Goal: Information Seeking & Learning: Learn about a topic

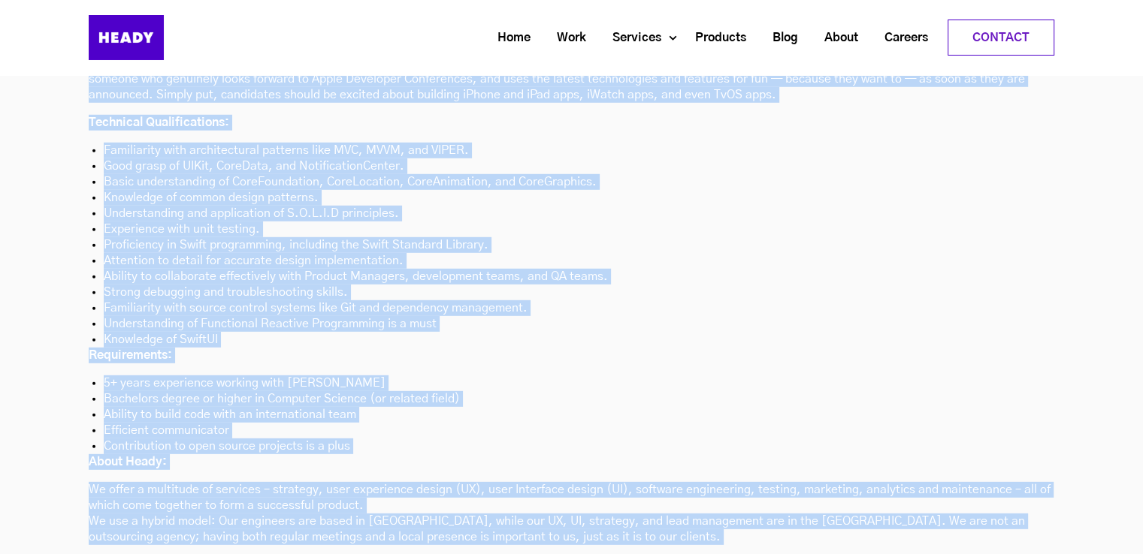
scroll to position [4374, 0]
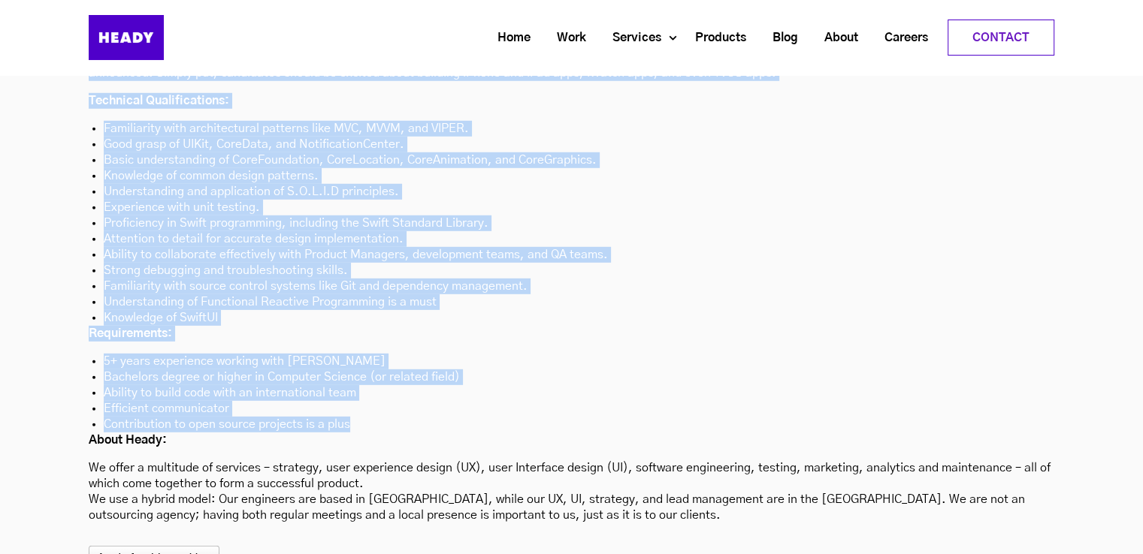
drag, startPoint x: 89, startPoint y: 112, endPoint x: 446, endPoint y: 355, distance: 432.2
click at [446, 355] on div "About the role: We are looking for a Senior iOS Engineer with minimum 7+ year o…" at bounding box center [571, 248] width 965 height 549
copy div "Lorem ips dolo: Si ame consect adi e Seddoe tEM Incididu utla etdolor 4+ magn a…"
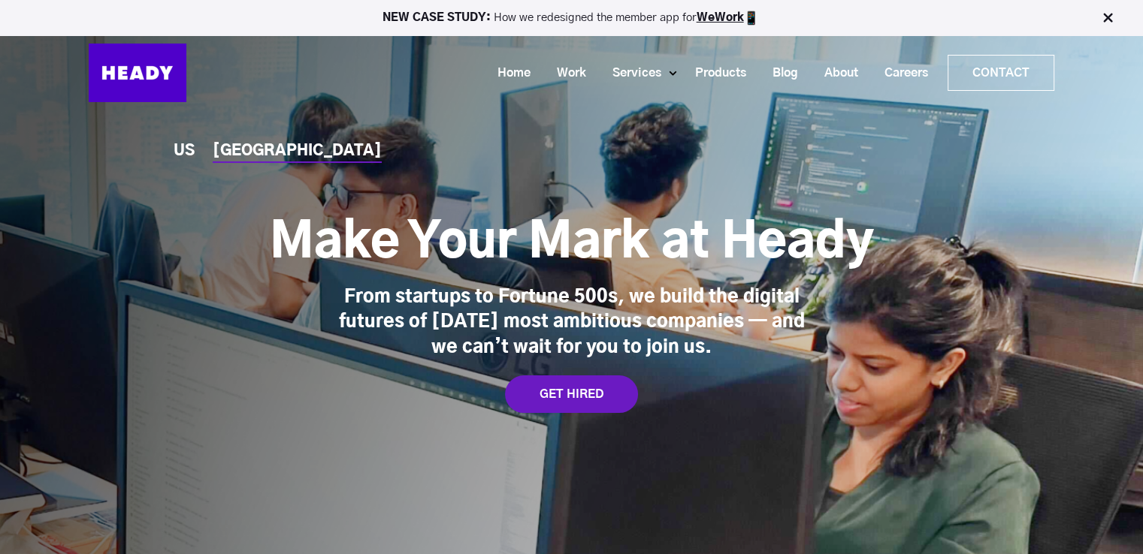
click at [1104, 19] on img at bounding box center [1107, 18] width 15 height 15
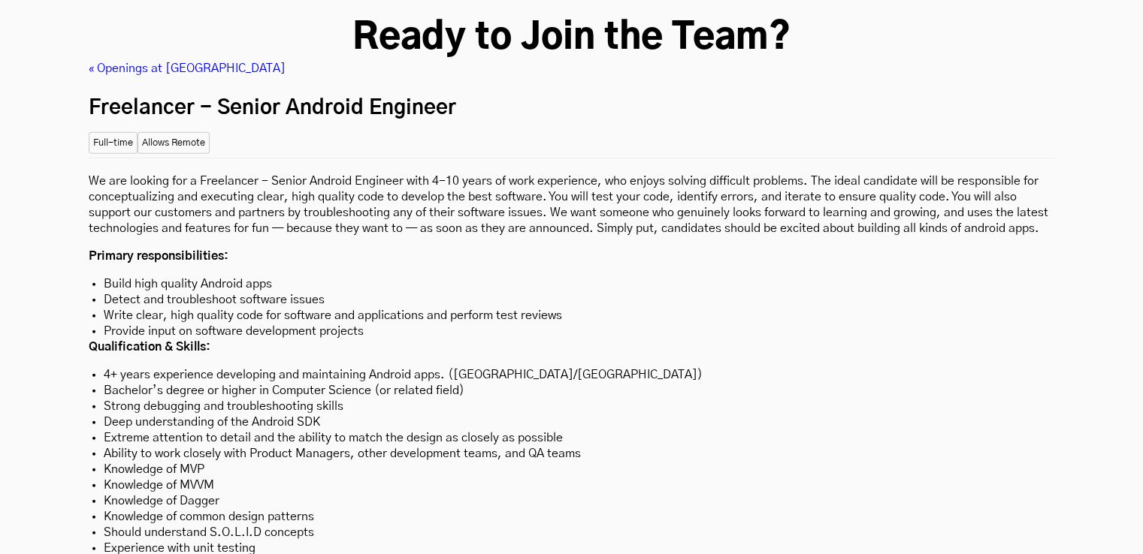
scroll to position [4218, 0]
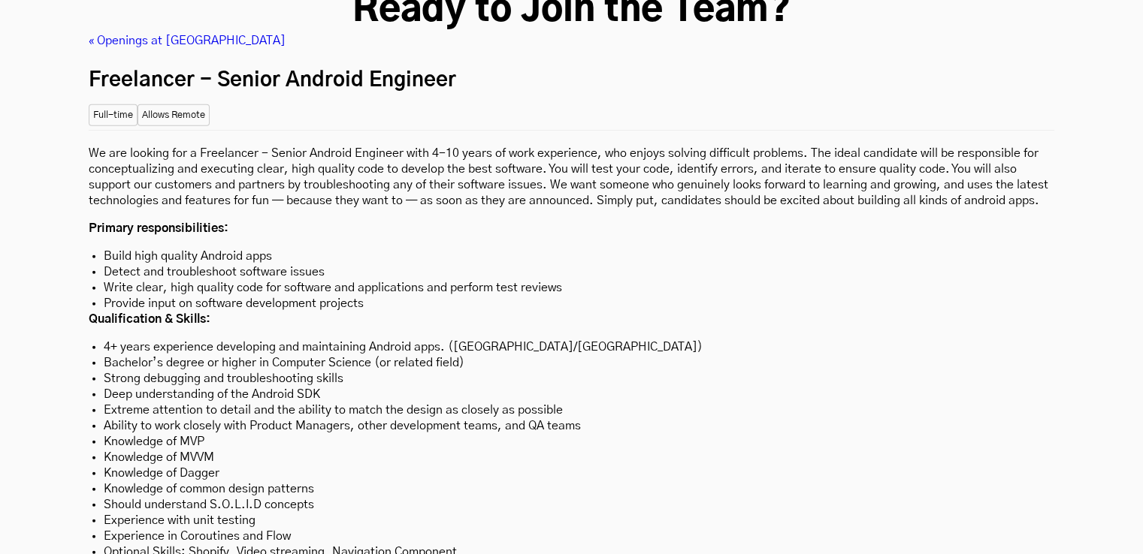
drag, startPoint x: 1149, startPoint y: 28, endPoint x: 1149, endPoint y: 94, distance: 66.1
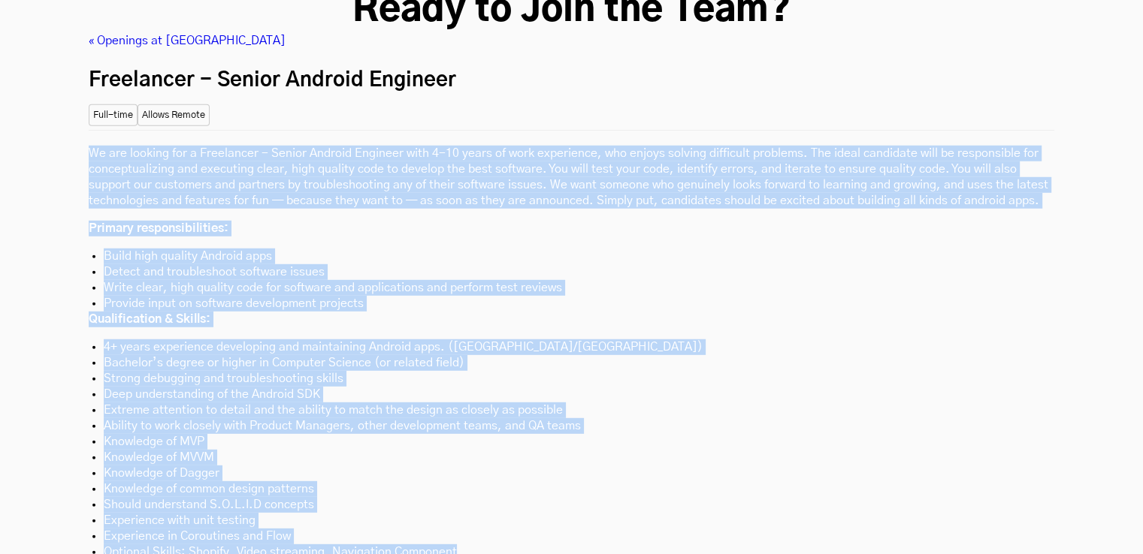
drag, startPoint x: 92, startPoint y: 78, endPoint x: 477, endPoint y: 473, distance: 551.5
click at [477, 473] on div "We are looking for a Freelancer - Senior Android Engineer with 4-10 years of wo…" at bounding box center [571, 390] width 965 height 521
copy div "We are looking for a Freelancer - Senior Android Engineer with 4-10 years of wo…"
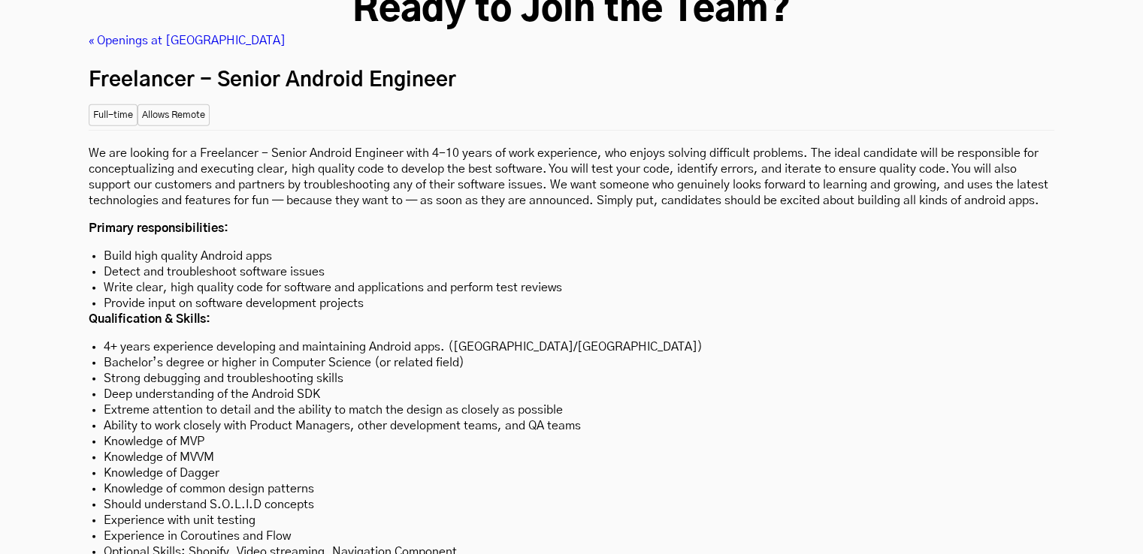
click at [754, 101] on div "Full-time Allows Remote" at bounding box center [571, 114] width 965 height 26
